Goal: Navigation & Orientation: Find specific page/section

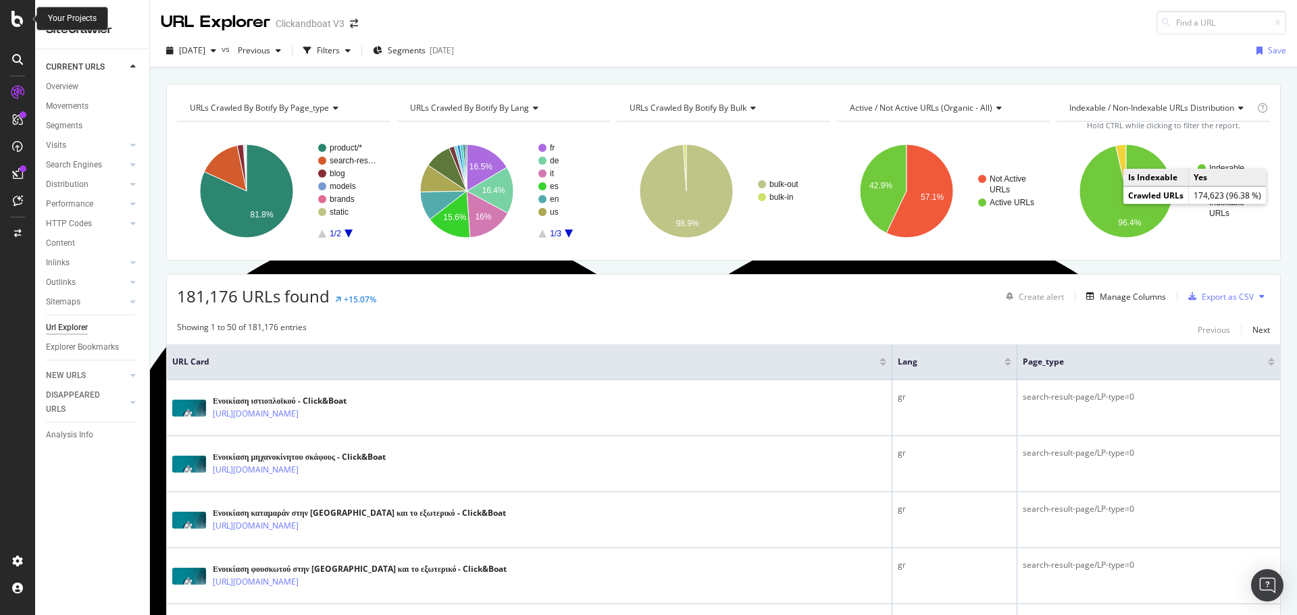
click at [21, 18] on icon at bounding box center [17, 19] width 12 height 16
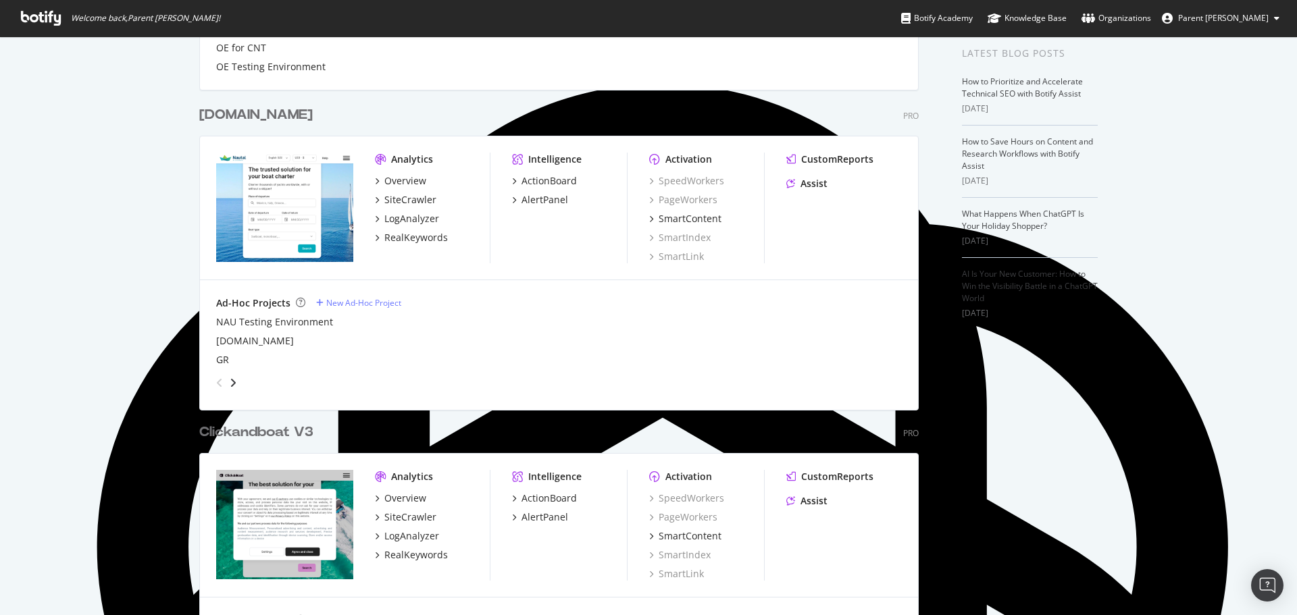
scroll to position [400, 0]
